Goal: Obtain resource: Obtain resource

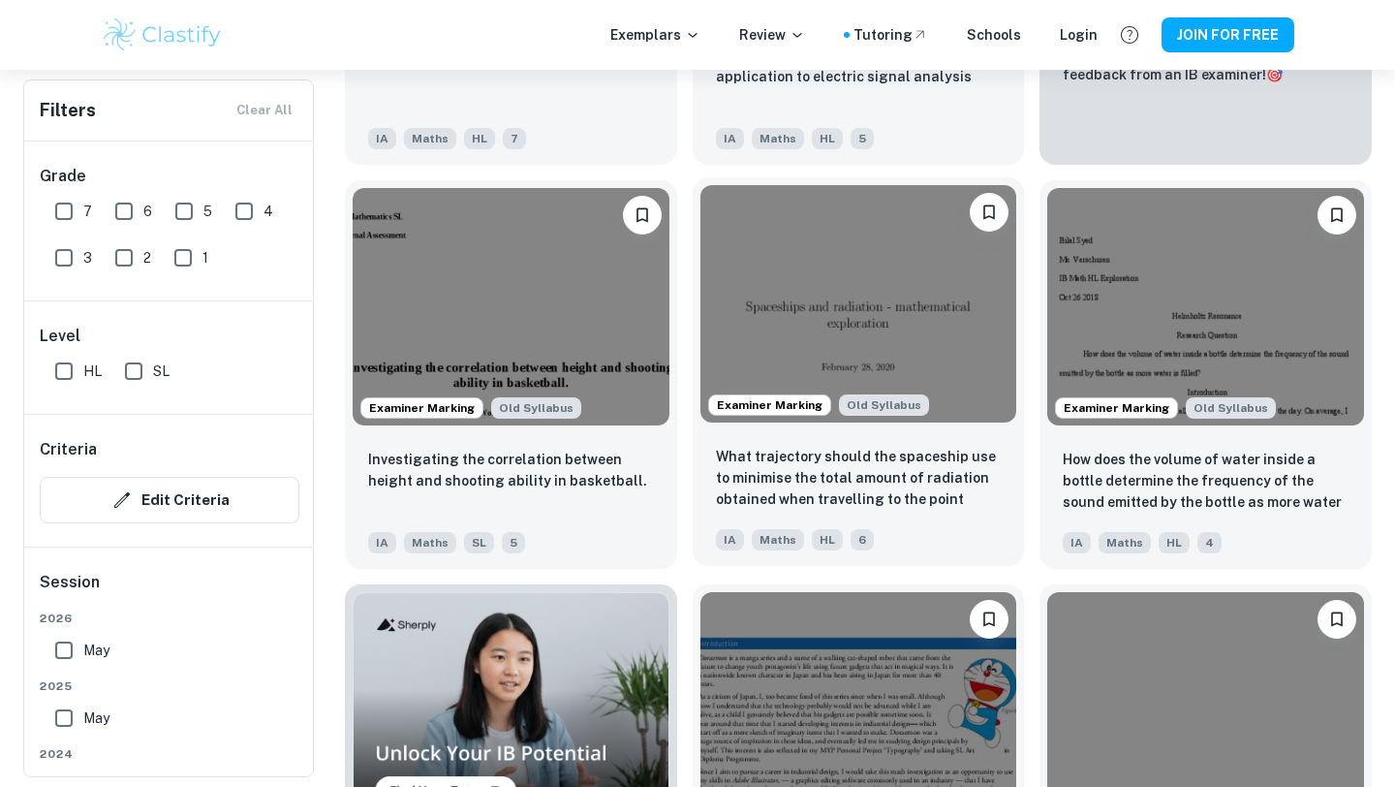
scroll to position [980, 0]
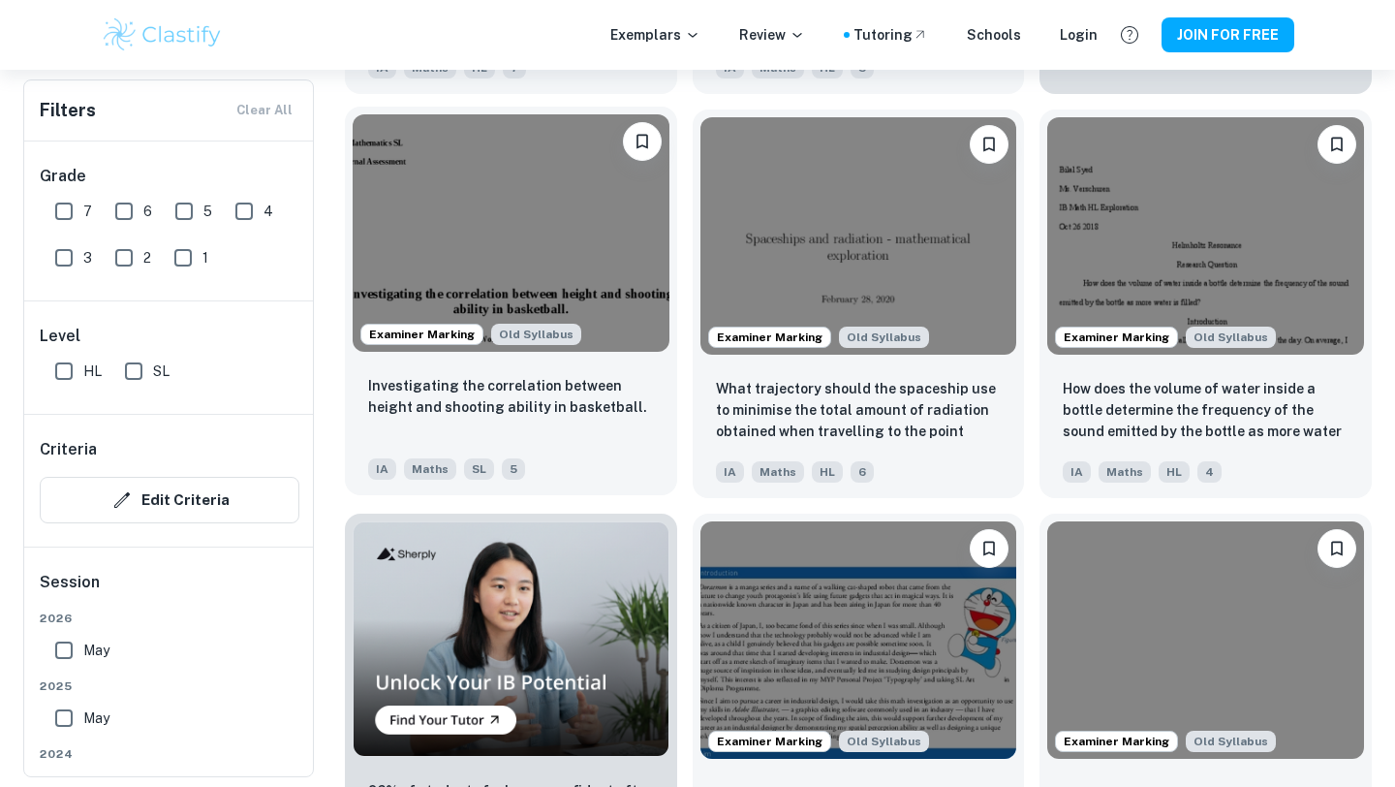
click at [530, 218] on img at bounding box center [511, 232] width 317 height 237
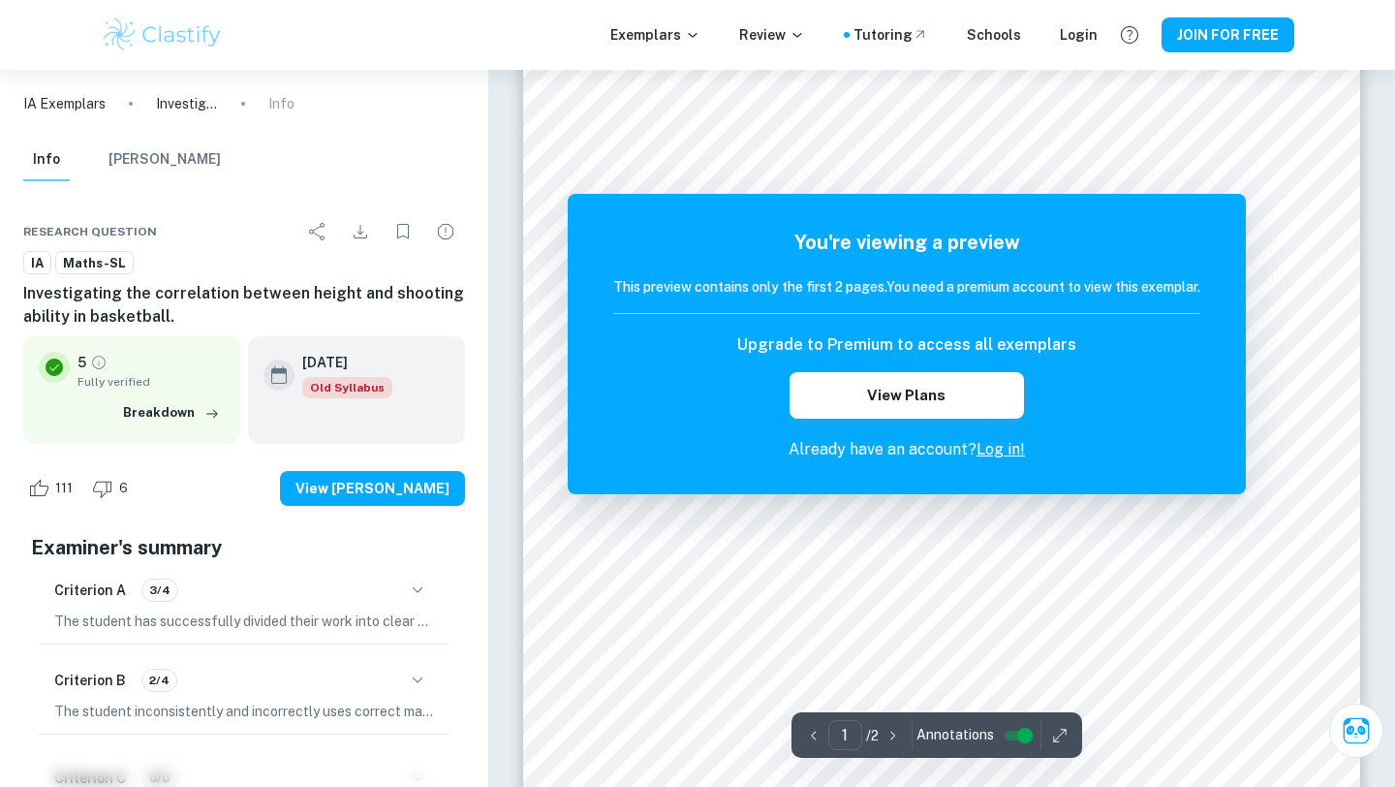
scroll to position [434, 0]
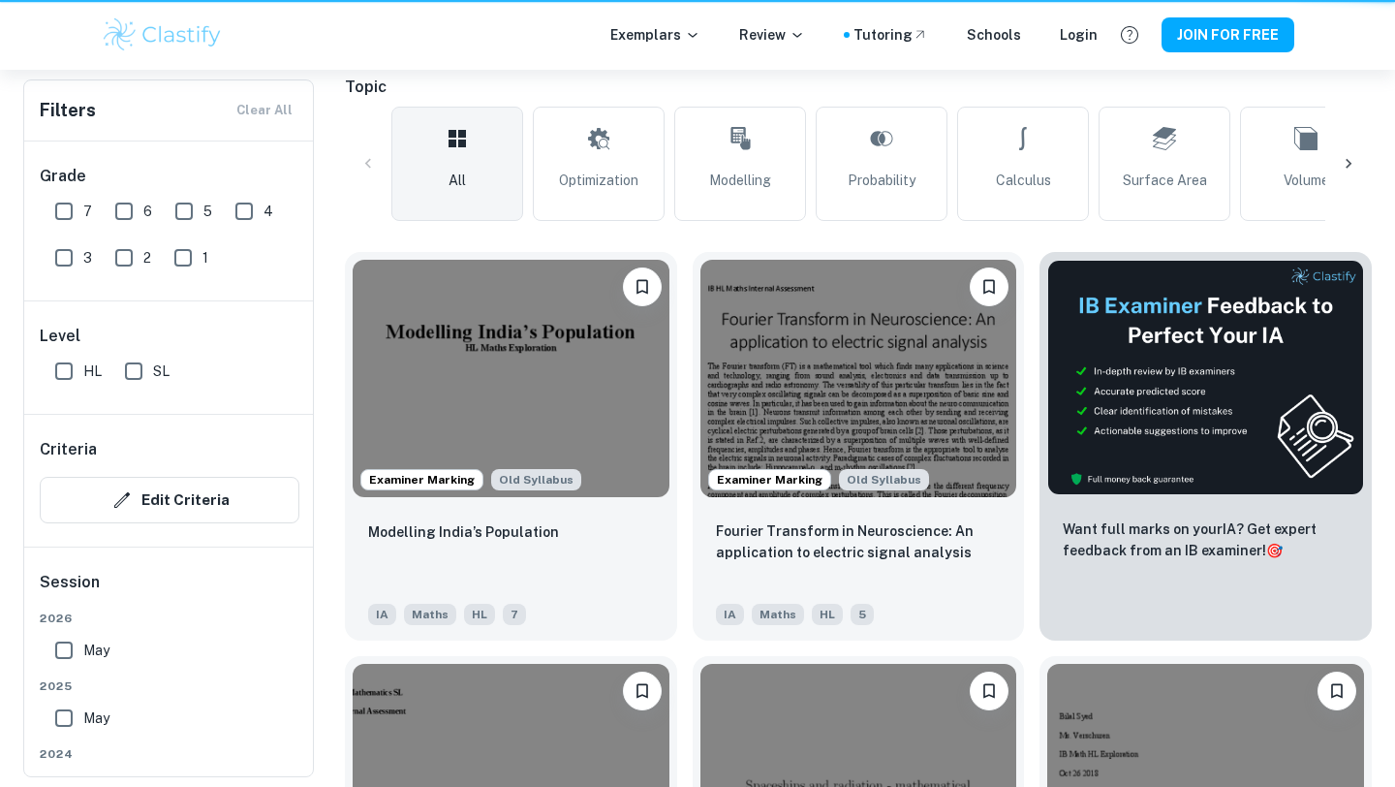
scroll to position [980, 0]
